Goal: Task Accomplishment & Management: Register for event/course

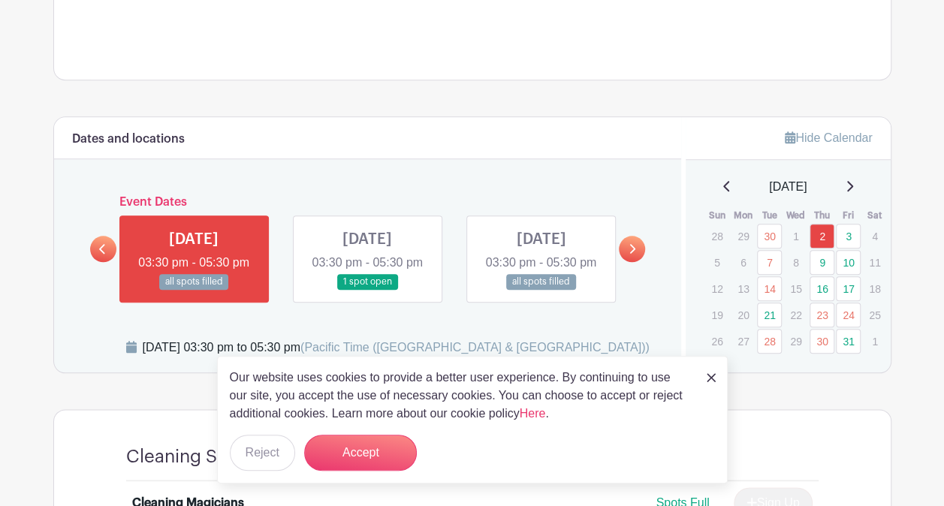
scroll to position [751, 0]
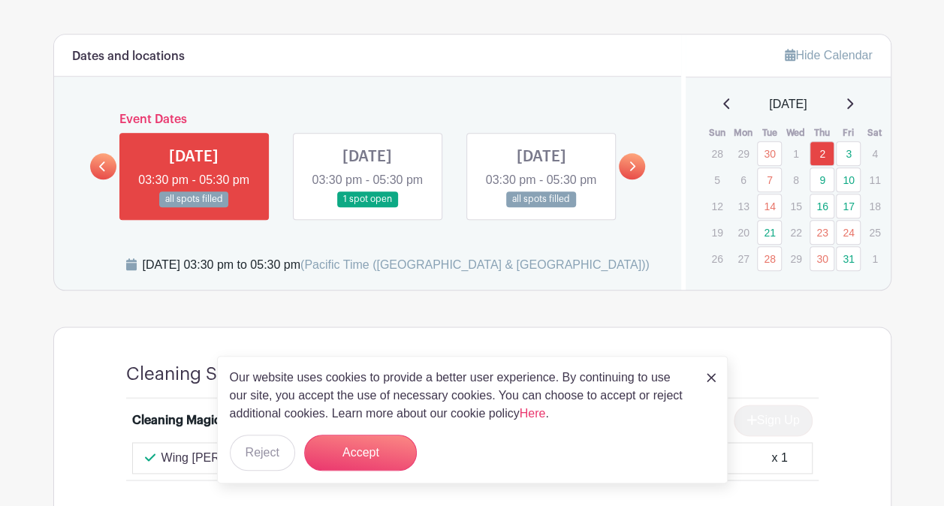
click at [706, 376] on div "Our website uses cookies to provide a better user experience. By continuing to …" at bounding box center [472, 420] width 511 height 128
click at [709, 373] on link at bounding box center [711, 377] width 9 height 18
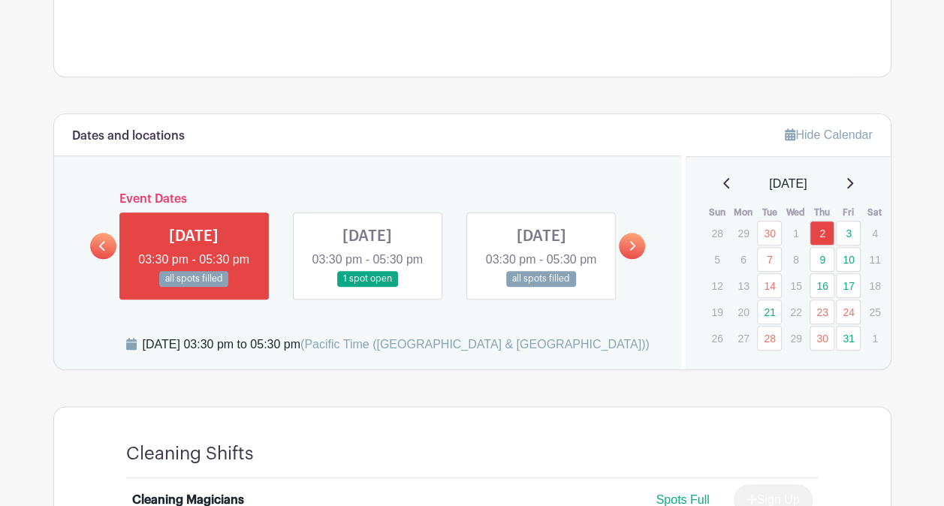
scroll to position [676, 0]
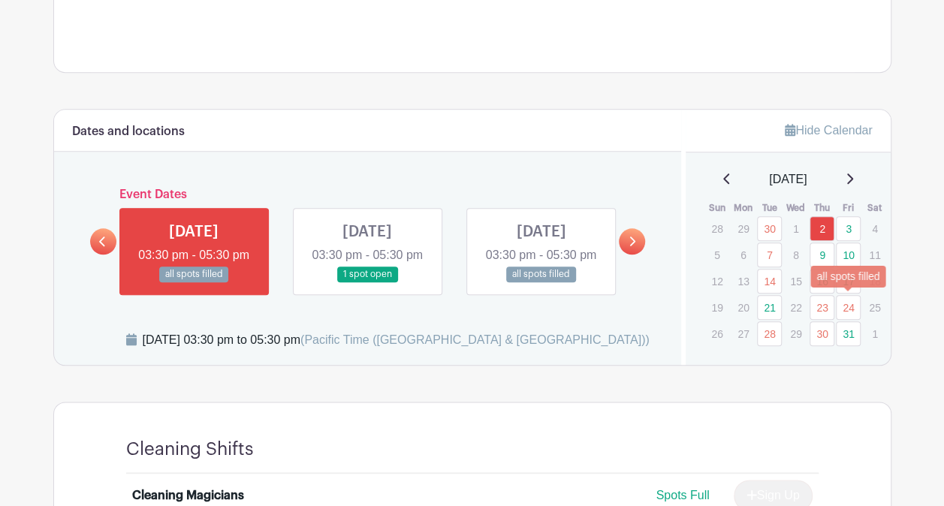
click at [845, 309] on link "24" at bounding box center [848, 307] width 25 height 25
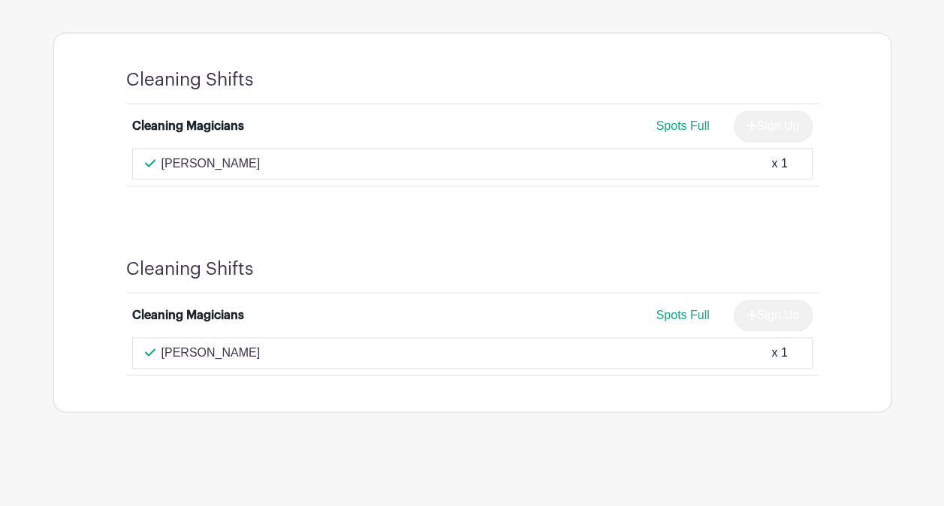
scroll to position [1059, 0]
click at [143, 353] on div "[PERSON_NAME] x 1" at bounding box center [472, 353] width 680 height 32
drag, startPoint x: 148, startPoint y: 352, endPoint x: 739, endPoint y: 331, distance: 591.5
click at [739, 331] on li "Cleaning Magicians Spots Full Sign Up [PERSON_NAME] x 1" at bounding box center [472, 334] width 693 height 81
click at [690, 317] on span "Spots Full" at bounding box center [682, 315] width 53 height 13
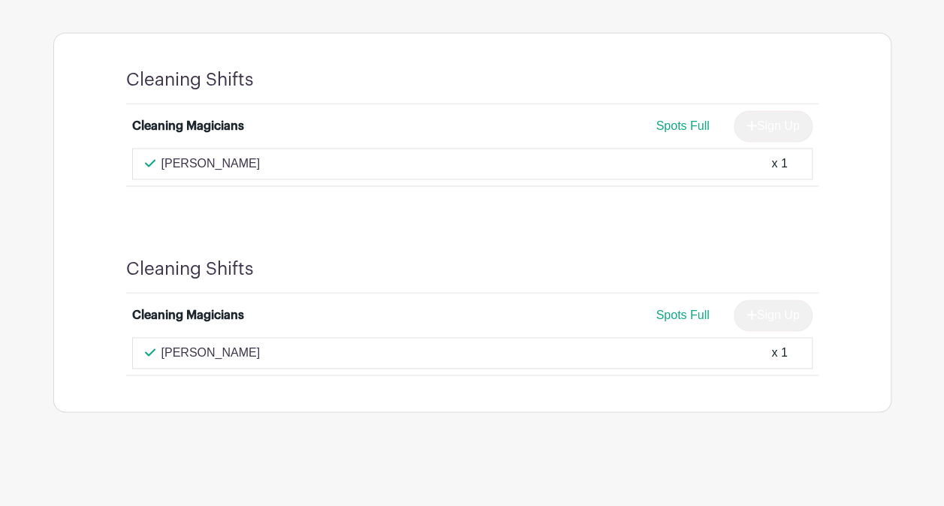
click at [856, 344] on div "Cleaning Shifts Cleaning Magicians Spots Full Sign Up [PERSON_NAME] x 1 Cleanin…" at bounding box center [472, 222] width 838 height 380
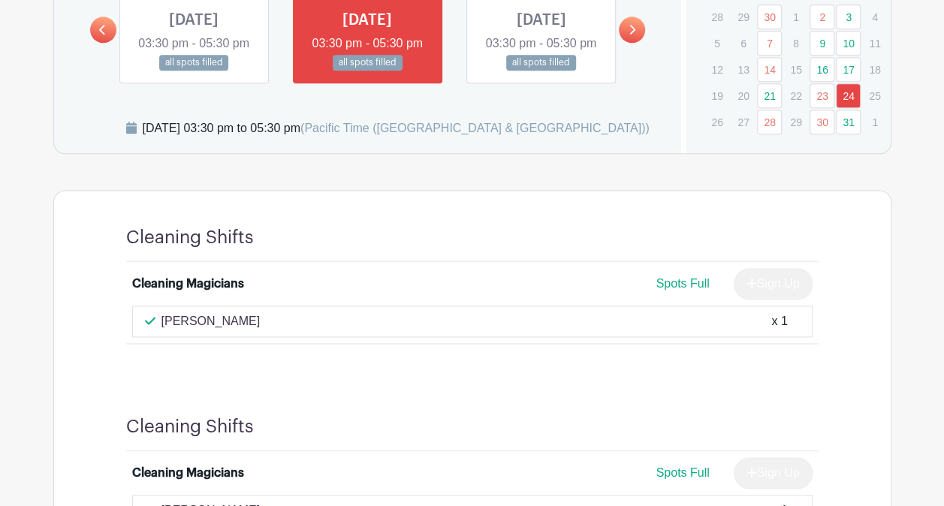
scroll to position [834, 0]
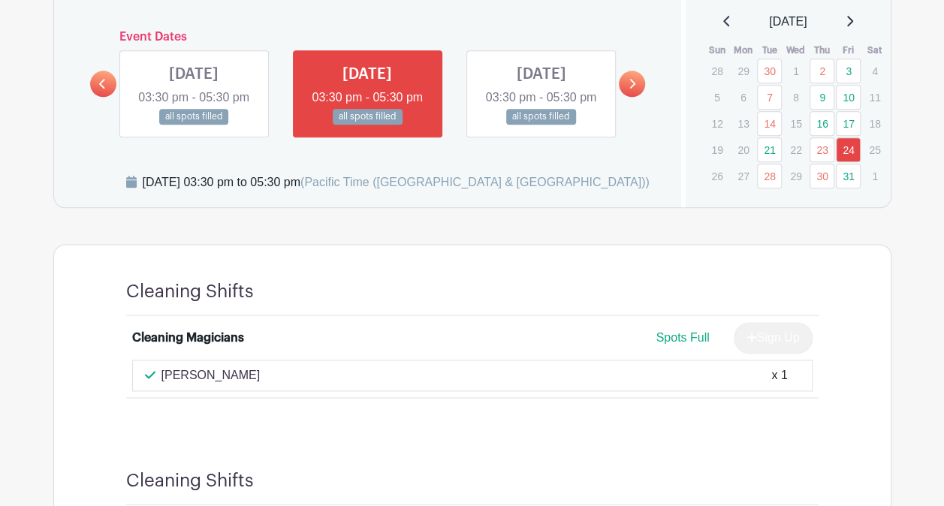
click at [327, 303] on div at bounding box center [536, 292] width 565 height 22
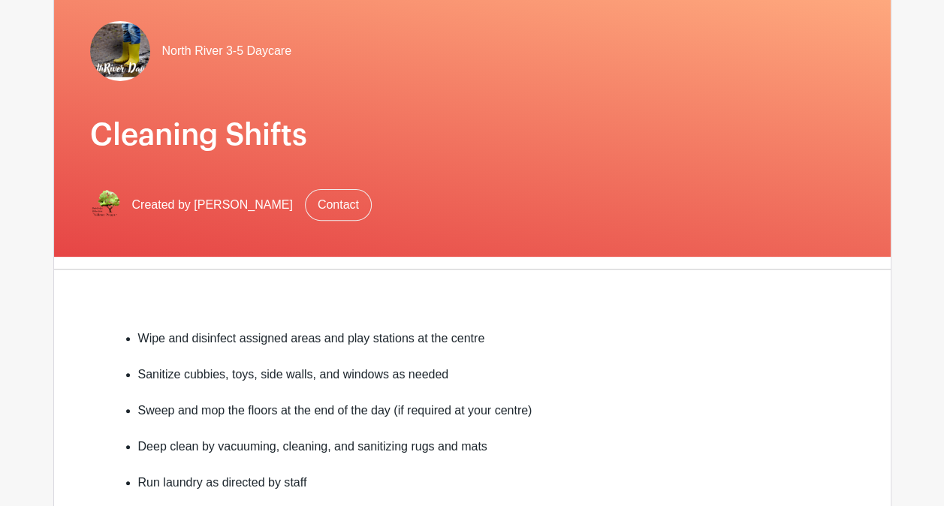
scroll to position [75, 0]
